Goal: Information Seeking & Learning: Learn about a topic

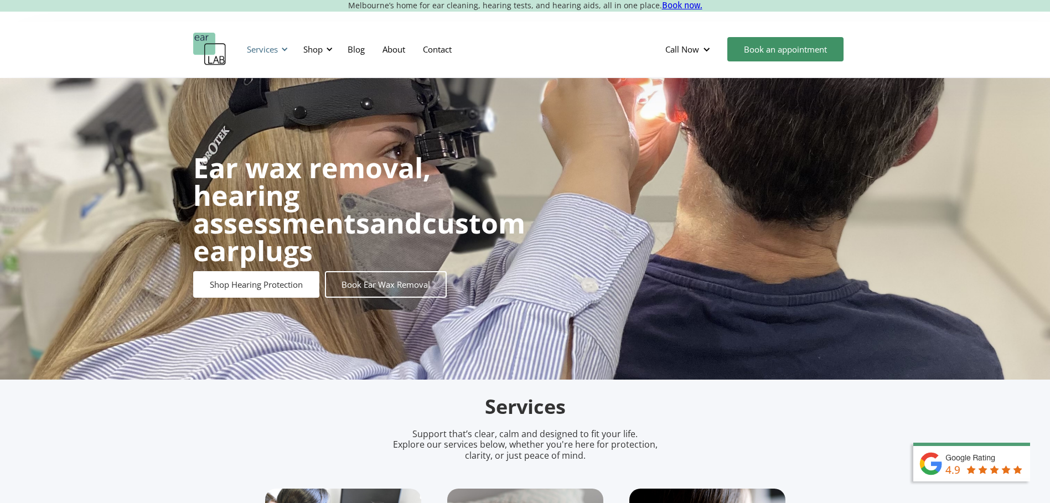
click at [282, 50] on div at bounding box center [285, 49] width 8 height 8
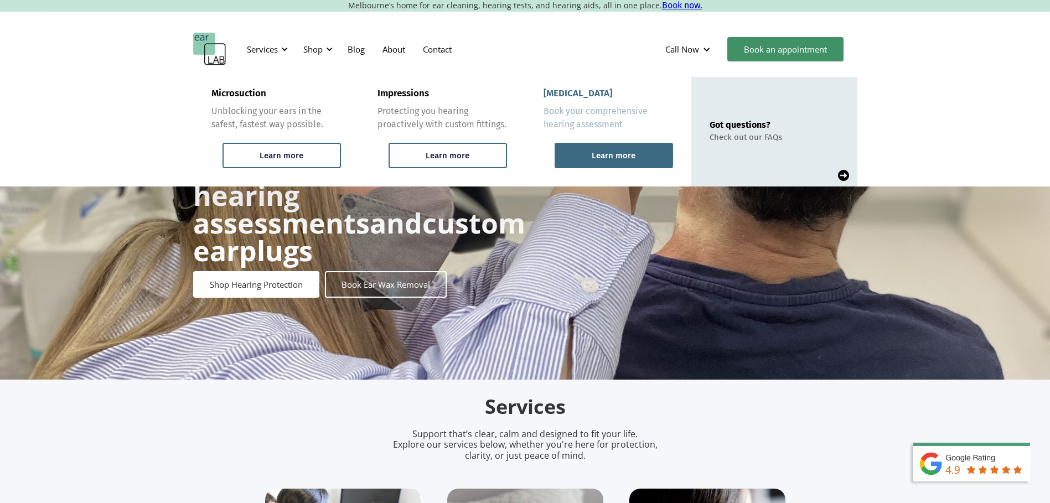
click at [573, 156] on div "Learn more" at bounding box center [613, 155] width 118 height 25
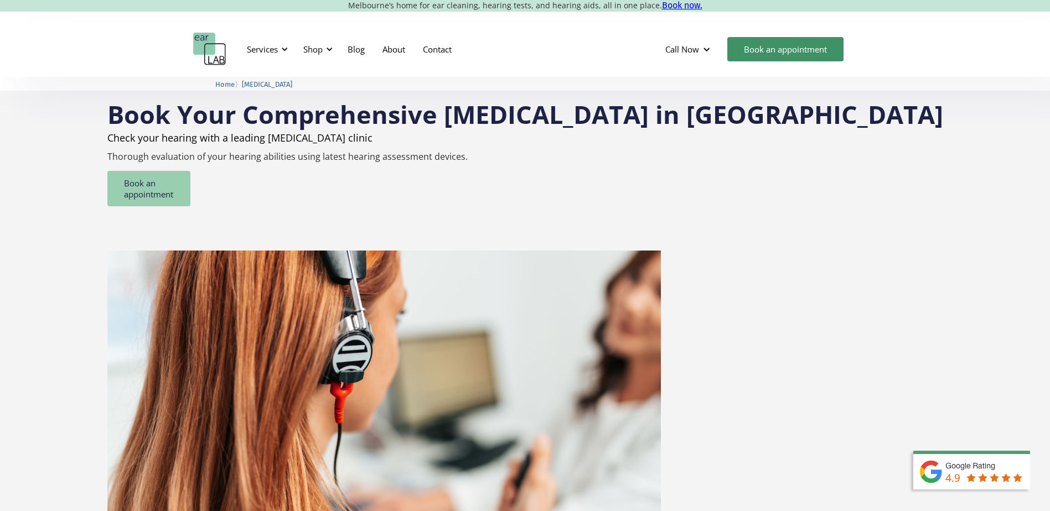
click at [190, 189] on link "Book an appointment" at bounding box center [148, 188] width 83 height 35
click at [334, 46] on div "Shop" at bounding box center [316, 49] width 39 height 33
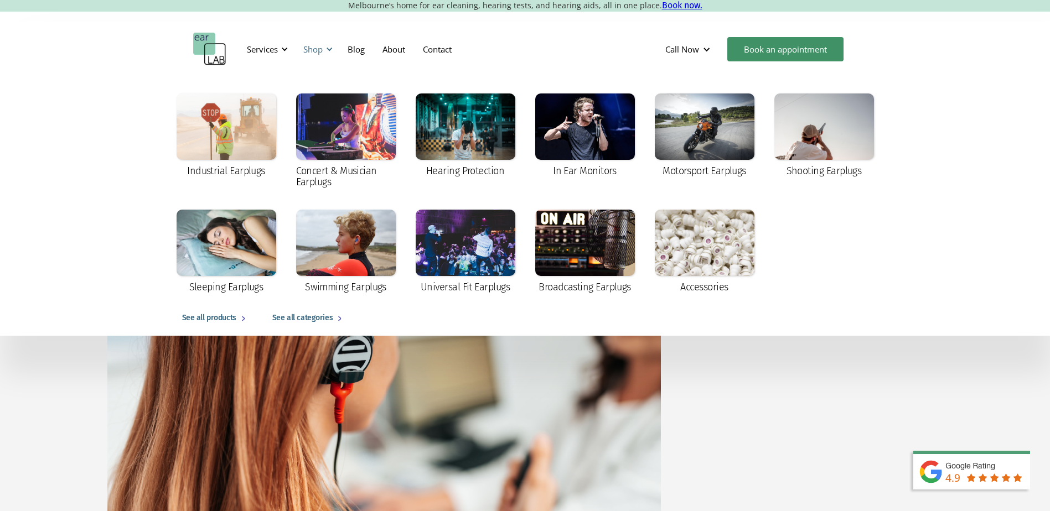
click at [334, 46] on div "Shop" at bounding box center [316, 49] width 39 height 33
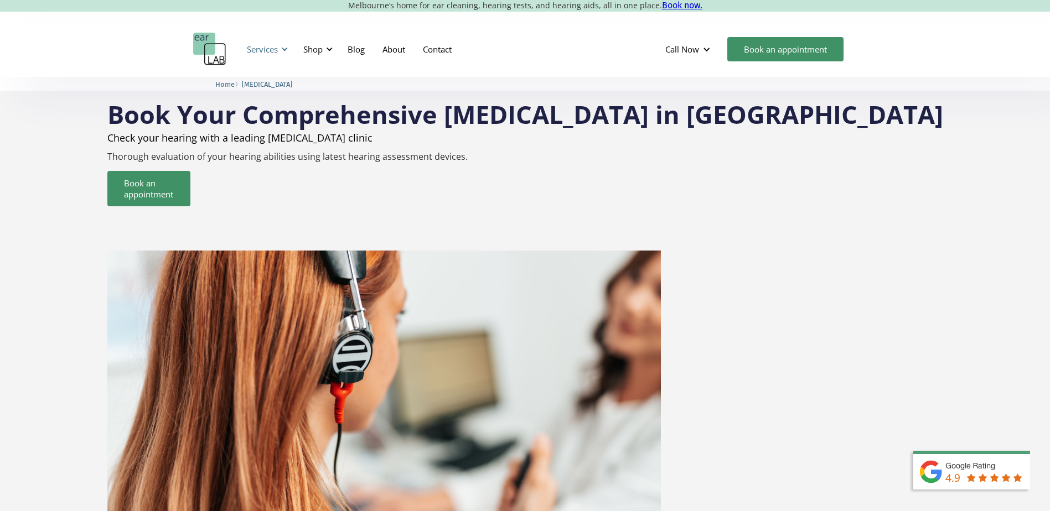
click at [284, 50] on div at bounding box center [285, 49] width 8 height 8
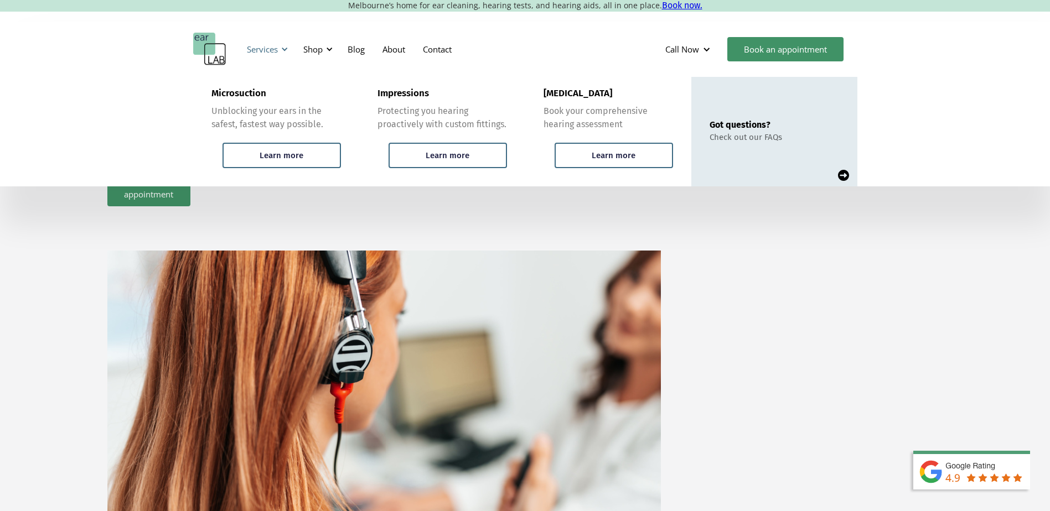
click at [286, 50] on div at bounding box center [285, 49] width 8 height 8
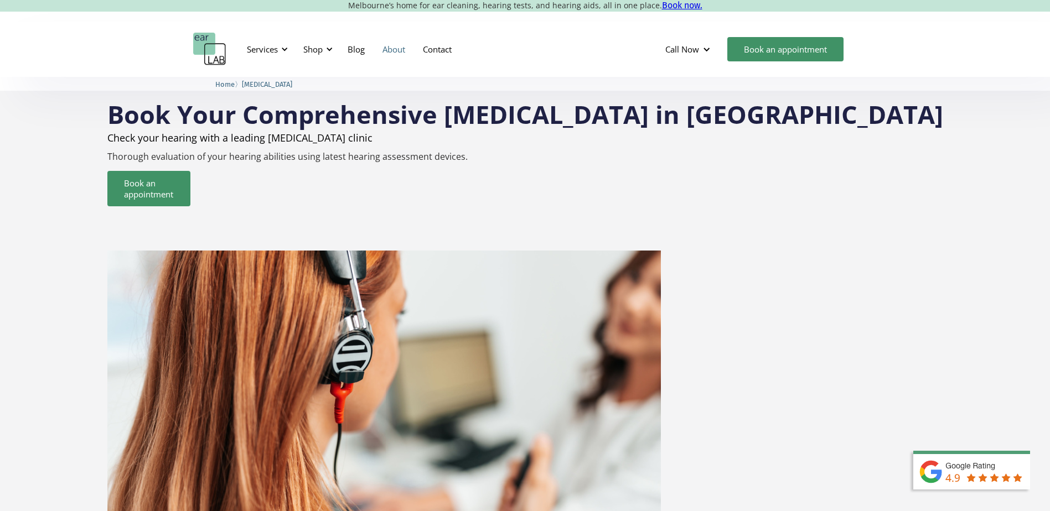
click at [393, 54] on link "About" at bounding box center [393, 49] width 40 height 32
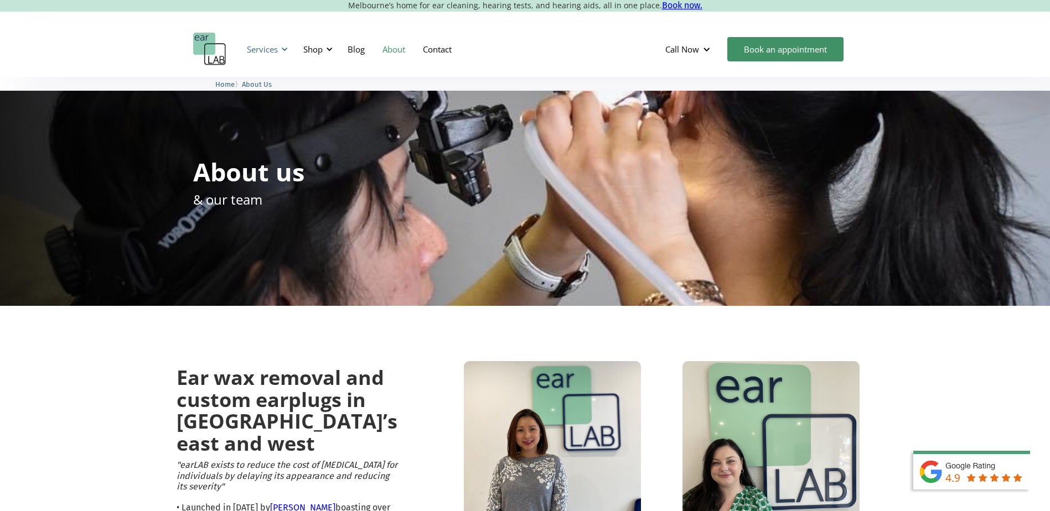
click at [275, 51] on div "Services" at bounding box center [262, 49] width 31 height 11
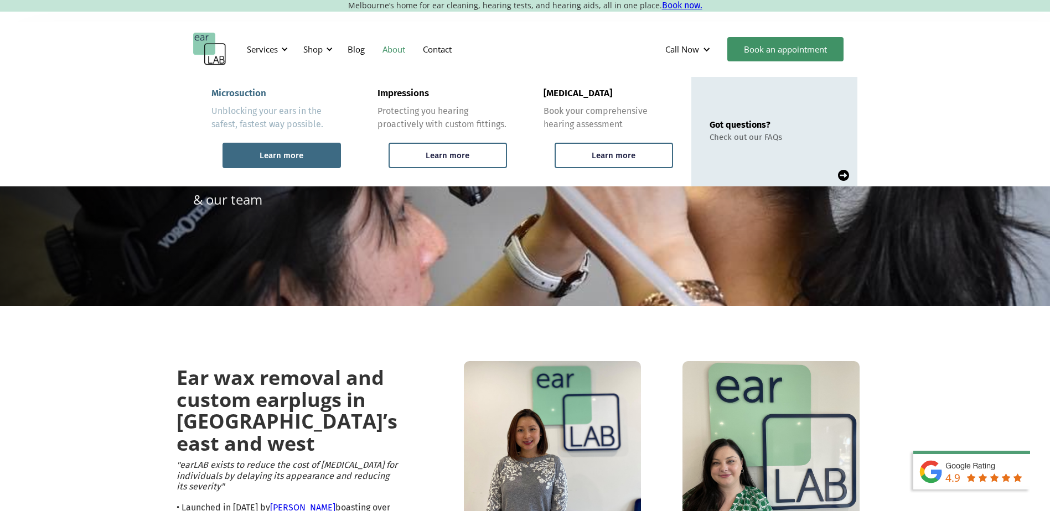
click at [326, 148] on div "Learn more" at bounding box center [281, 155] width 118 height 25
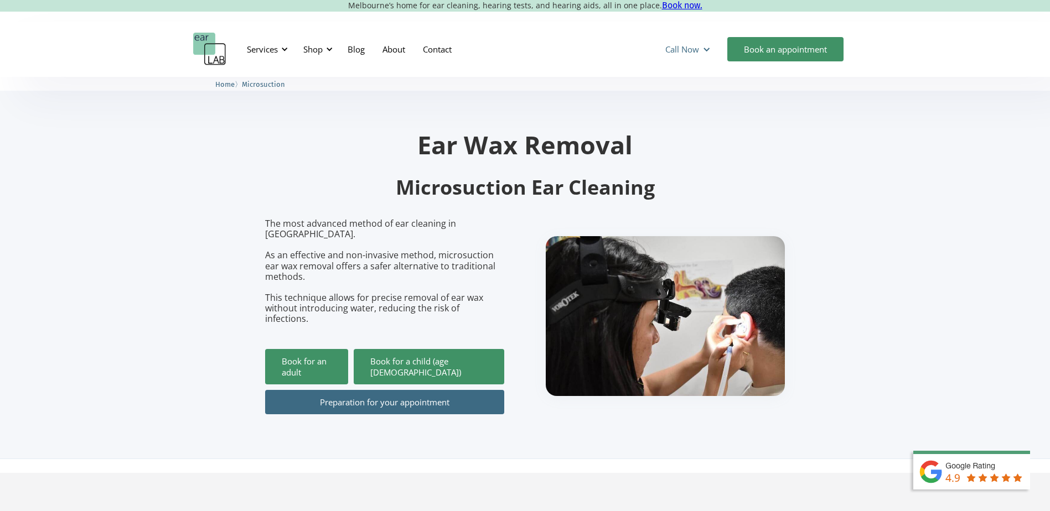
click at [699, 45] on div "Call Now" at bounding box center [688, 49] width 65 height 33
click at [252, 50] on div "Services" at bounding box center [262, 49] width 31 height 11
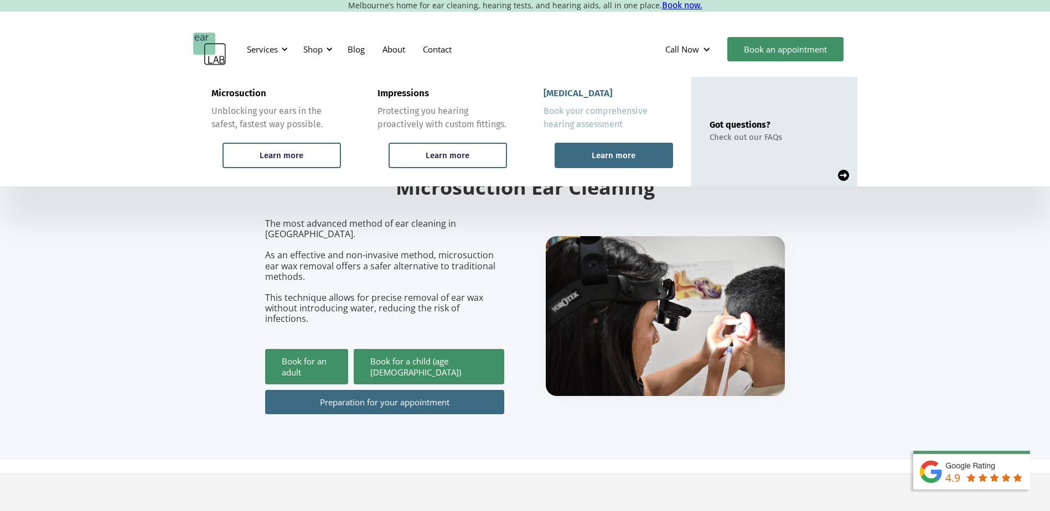
click at [611, 160] on div "Learn more" at bounding box center [613, 156] width 44 height 10
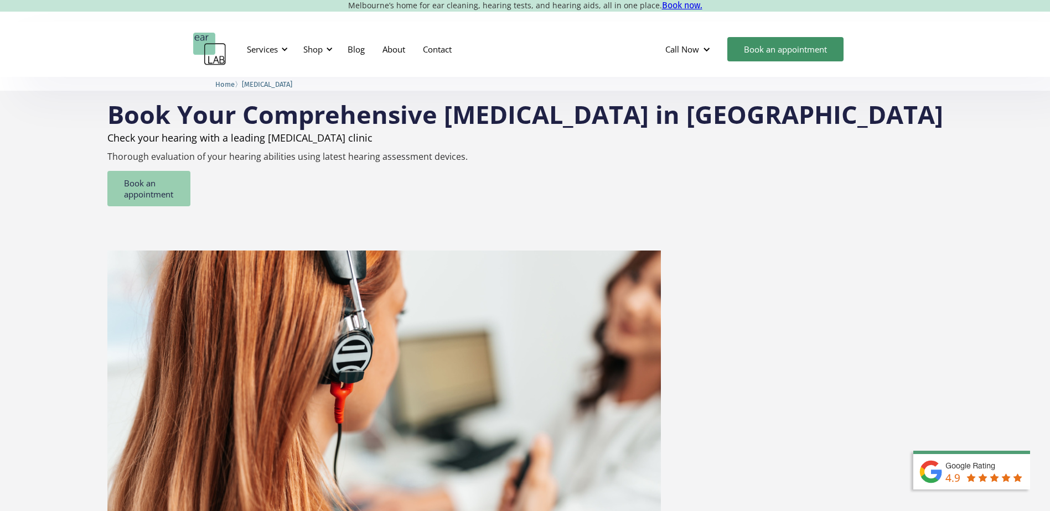
click at [190, 184] on link "Book an appointment" at bounding box center [148, 188] width 83 height 35
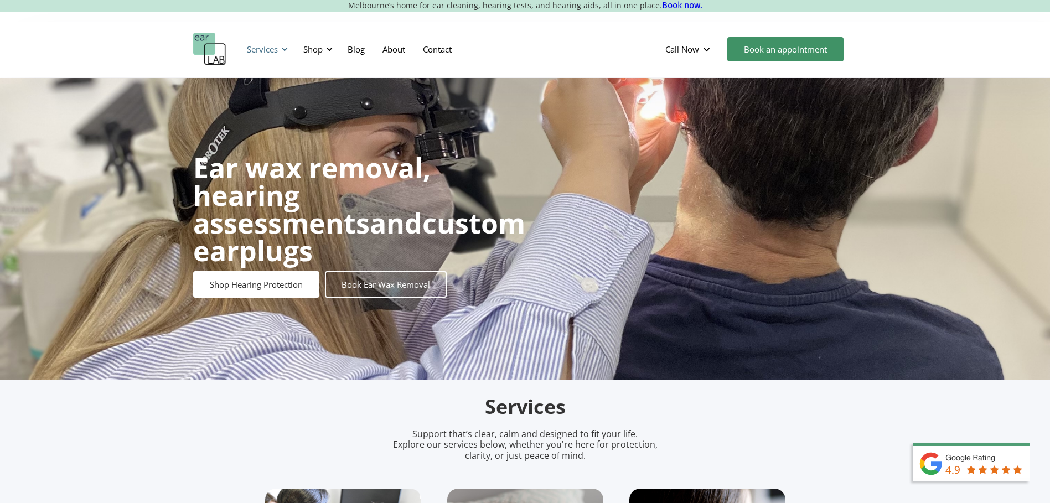
click at [251, 53] on div "Services" at bounding box center [262, 49] width 31 height 11
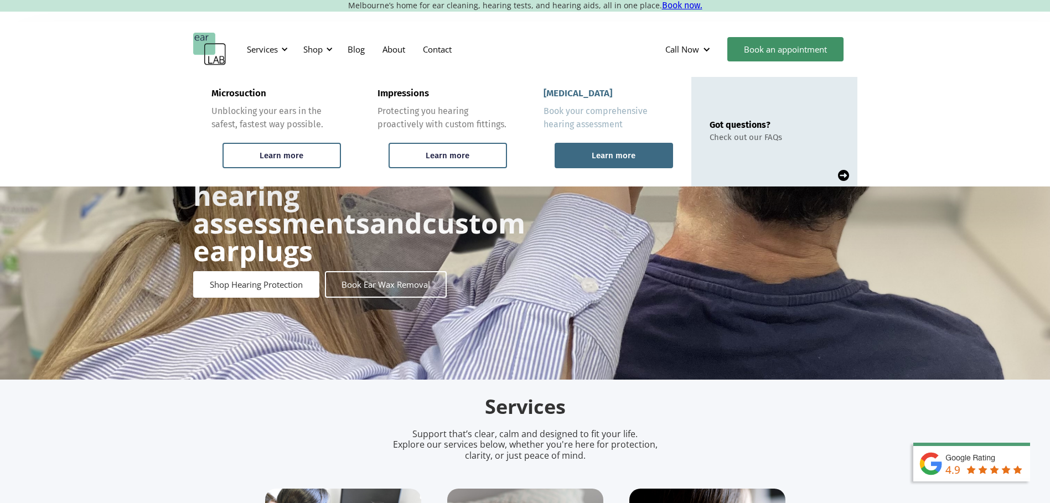
click at [589, 155] on div "Learn more" at bounding box center [613, 155] width 118 height 25
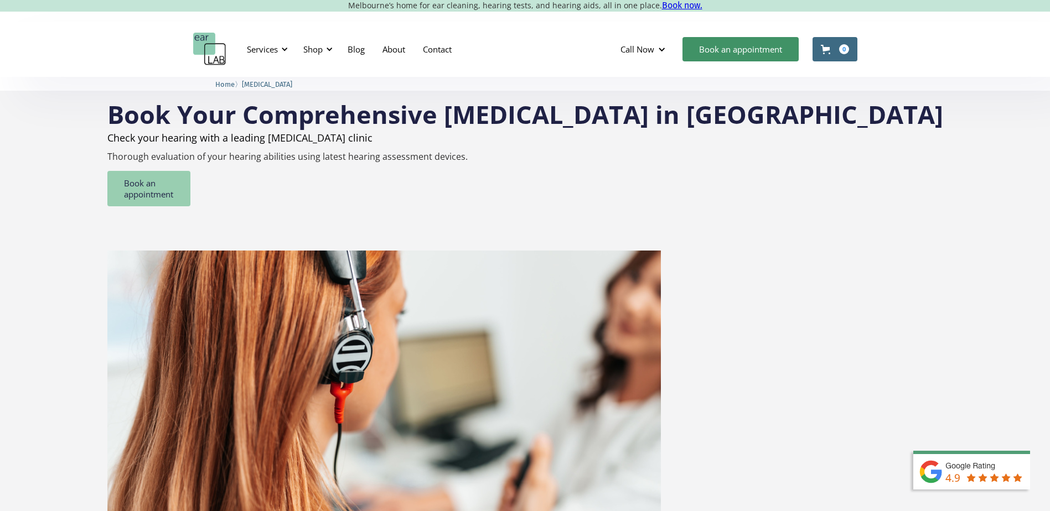
click at [190, 188] on link "Book an appointment" at bounding box center [148, 188] width 83 height 35
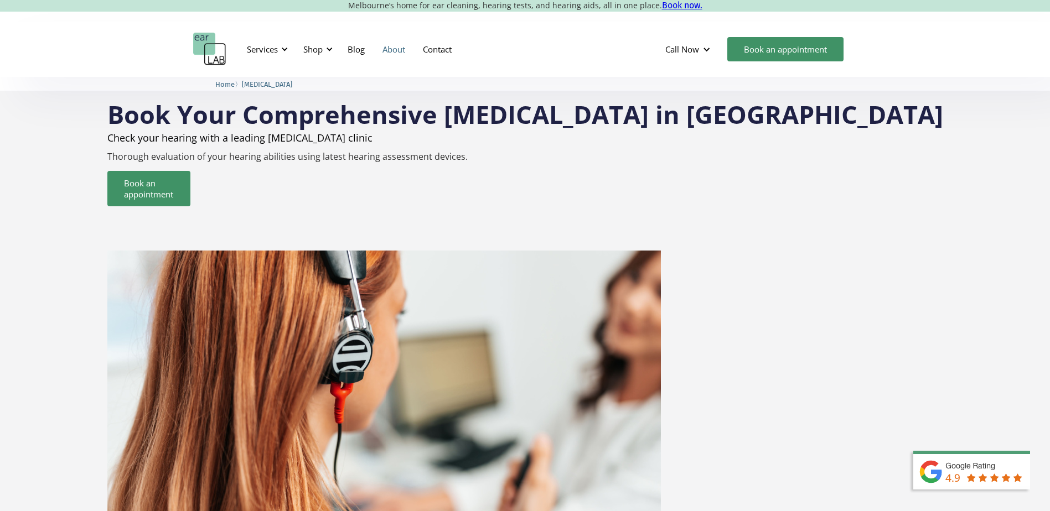
click at [390, 48] on link "About" at bounding box center [393, 49] width 40 height 32
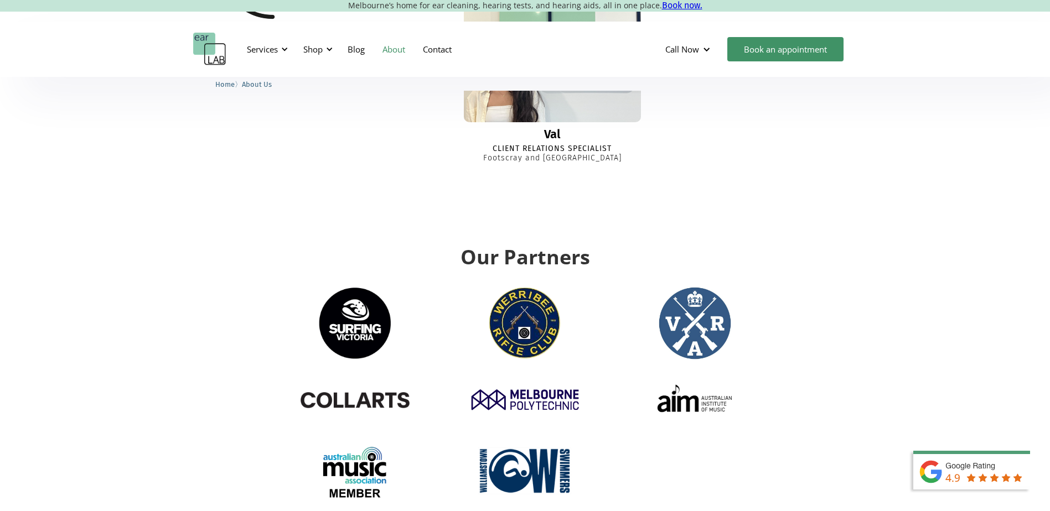
scroll to position [1762, 0]
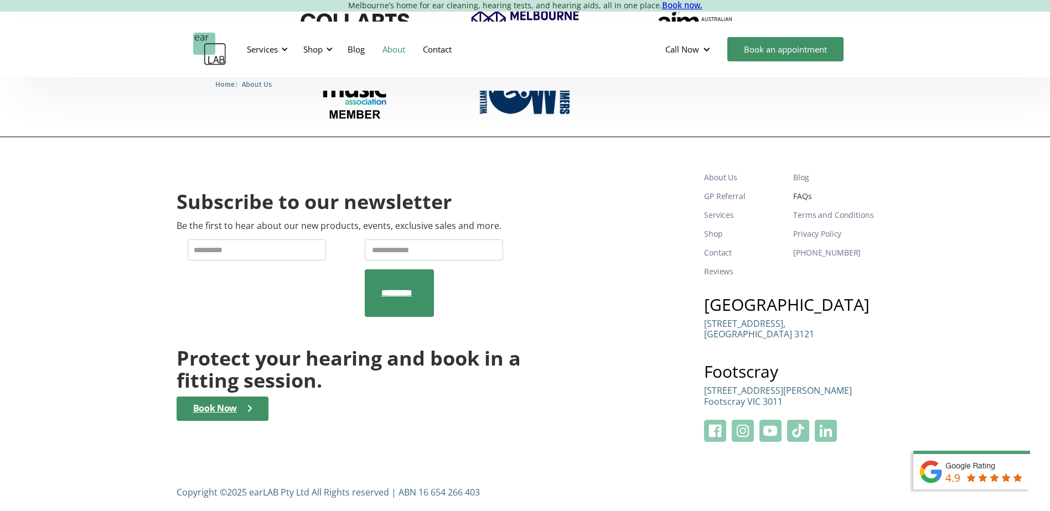
click at [806, 190] on link "FAQs" at bounding box center [833, 196] width 80 height 19
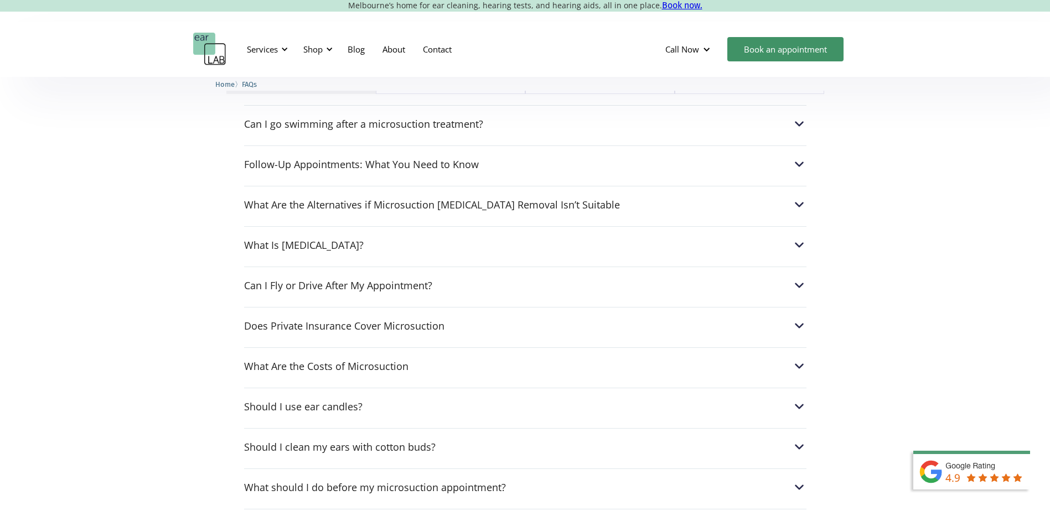
scroll to position [332, 0]
